Goal: Check status: Check status

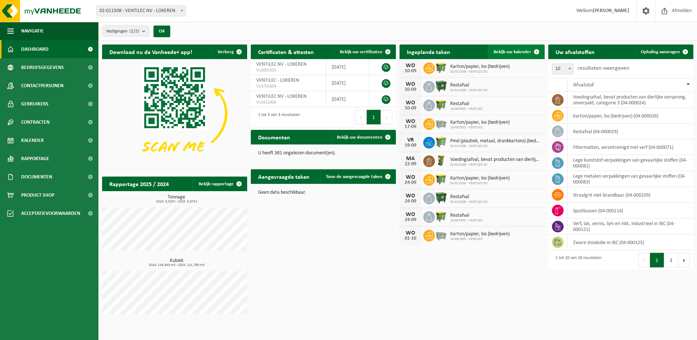
click at [522, 53] on span "Bekijk uw kalender" at bounding box center [513, 52] width 38 height 5
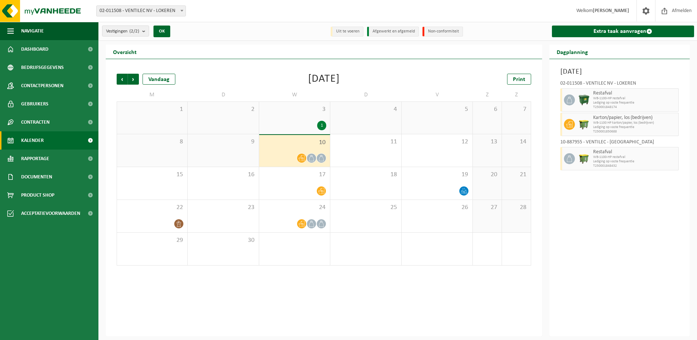
click at [302, 148] on div "10" at bounding box center [294, 151] width 71 height 32
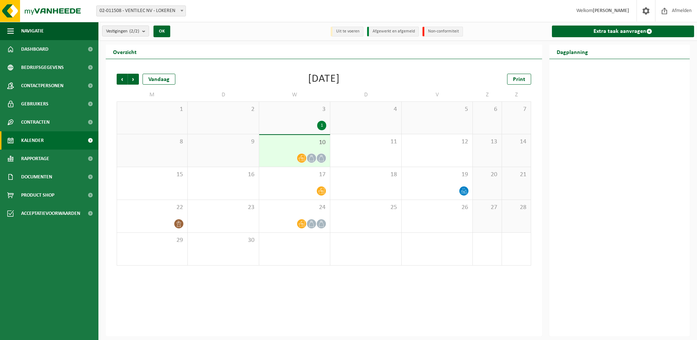
click at [302, 148] on div "10" at bounding box center [294, 151] width 71 height 32
